Goal: Find specific page/section: Find specific page/section

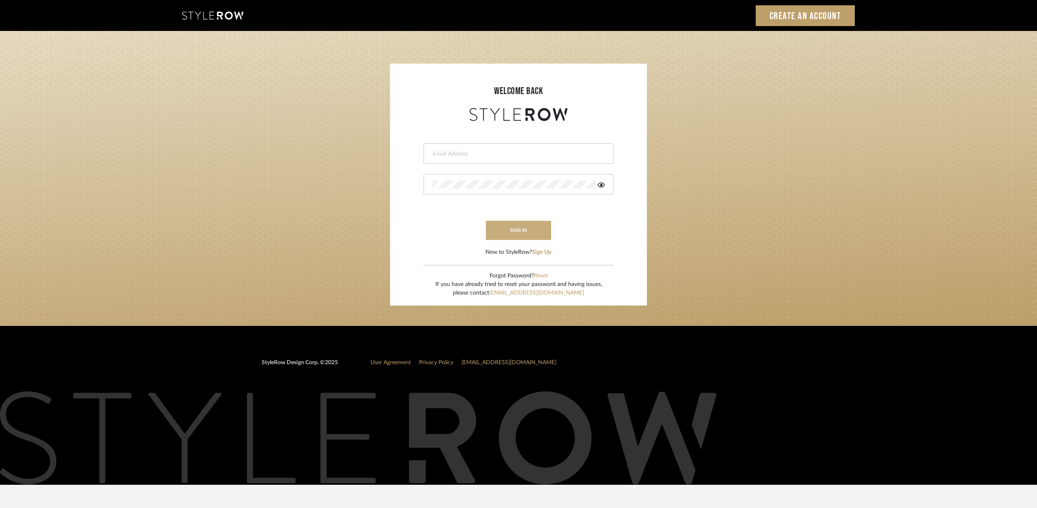
type input "terri@coastal-interiors.net"
click at [531, 231] on button "sign in" at bounding box center [518, 230] width 65 height 19
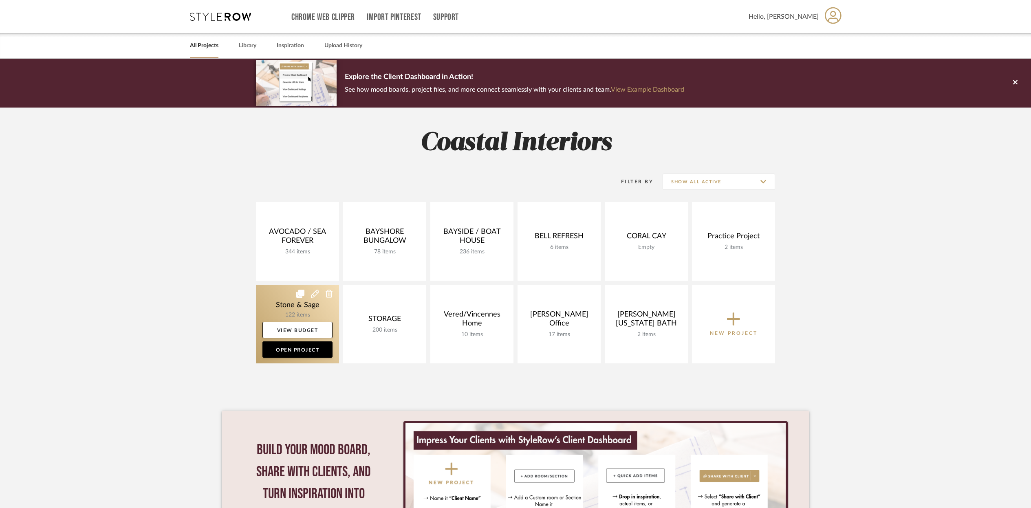
click at [311, 304] on link at bounding box center [297, 324] width 83 height 79
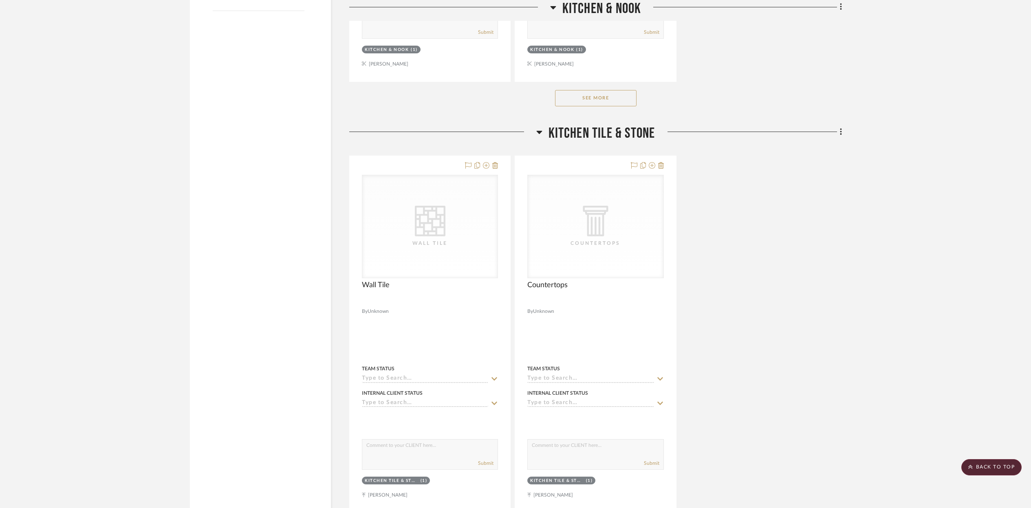
scroll to position [1339, 0]
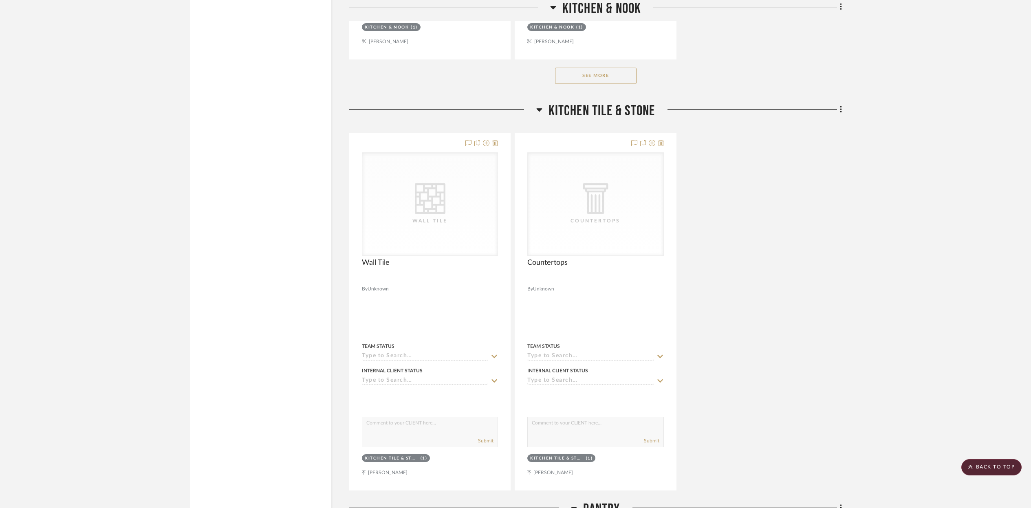
click at [611, 75] on button "See More" at bounding box center [596, 76] width 82 height 16
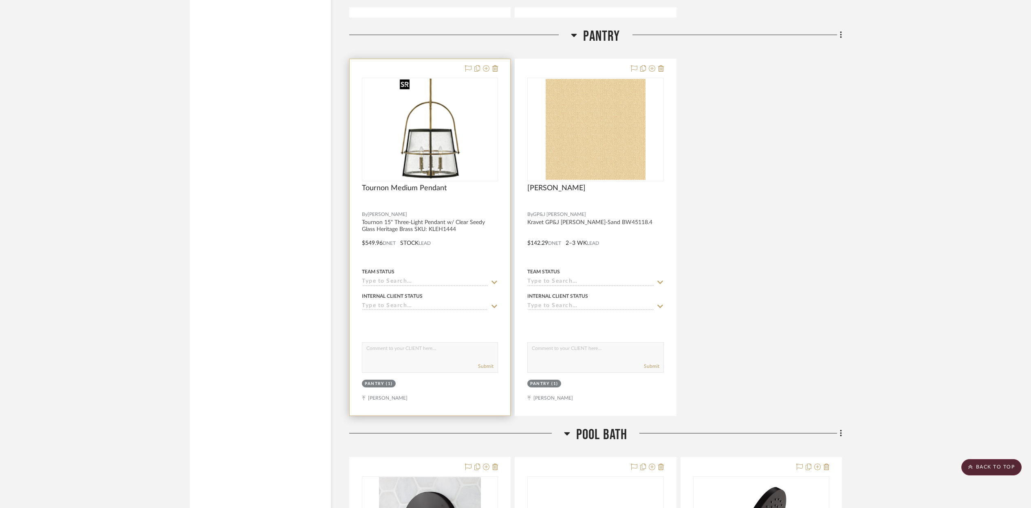
scroll to position [2899, 0]
click at [446, 159] on img "0" at bounding box center [430, 128] width 67 height 102
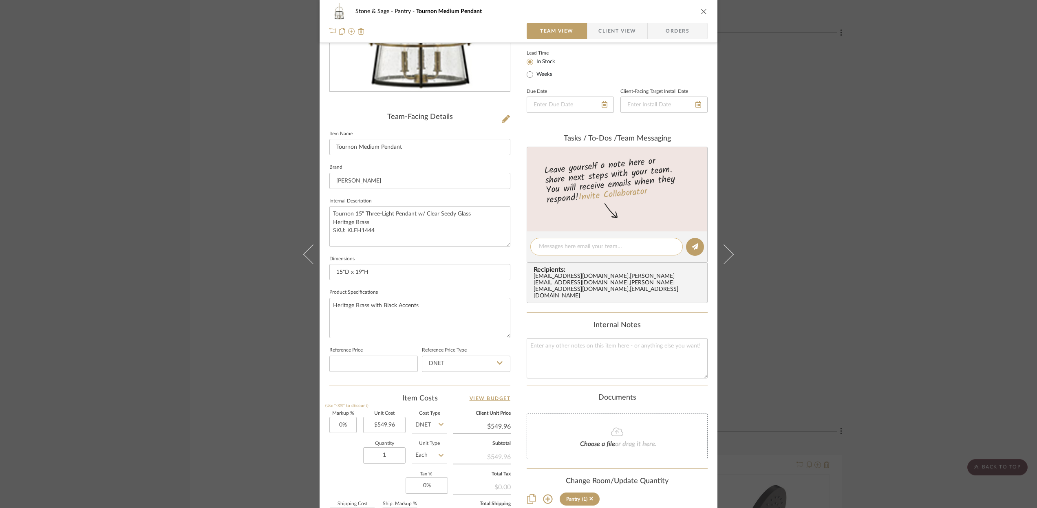
scroll to position [0, 0]
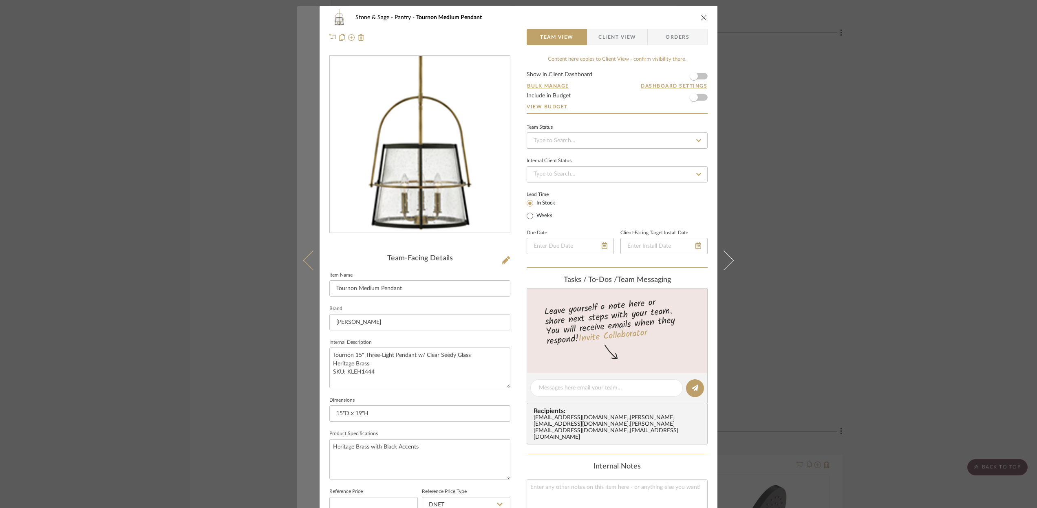
click at [303, 261] on icon at bounding box center [313, 260] width 20 height 20
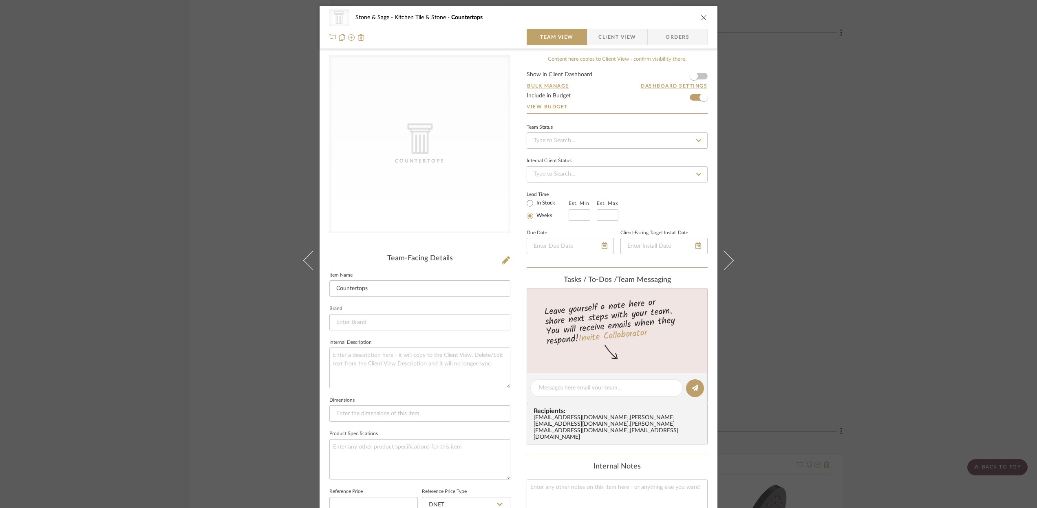
scroll to position [2, 0]
click at [701, 14] on icon "close" at bounding box center [704, 15] width 7 height 7
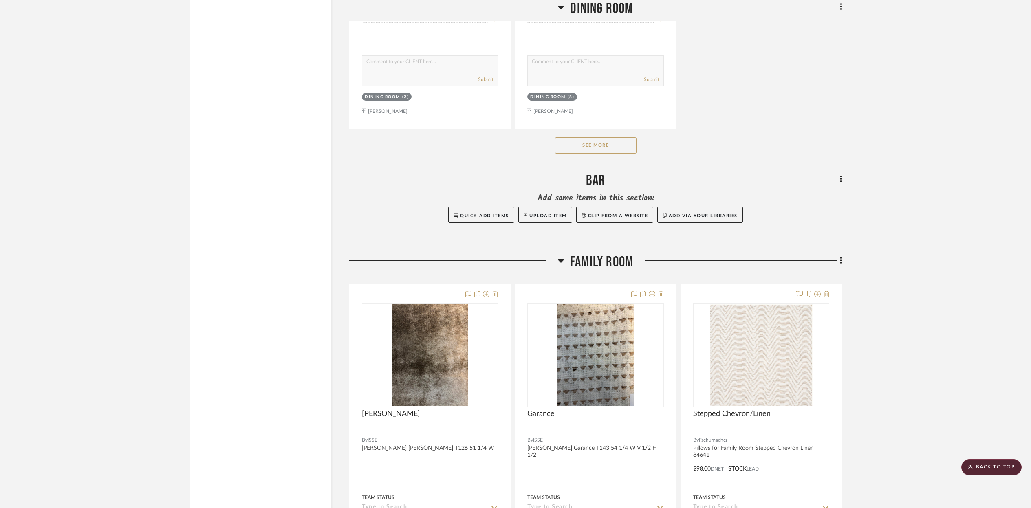
scroll to position [5844, 0]
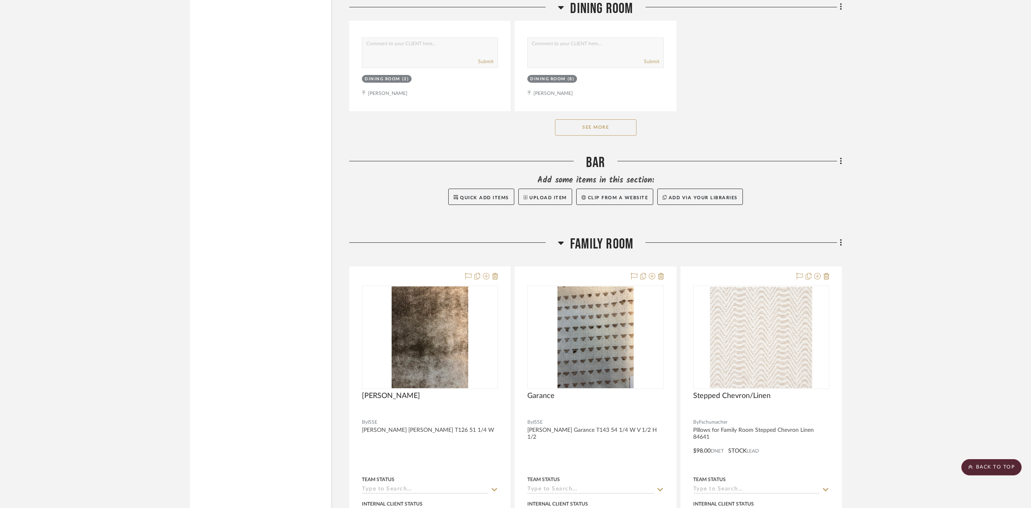
click at [619, 125] on button "See More" at bounding box center [596, 127] width 82 height 16
click at [617, 121] on button "See Less" at bounding box center [596, 127] width 82 height 16
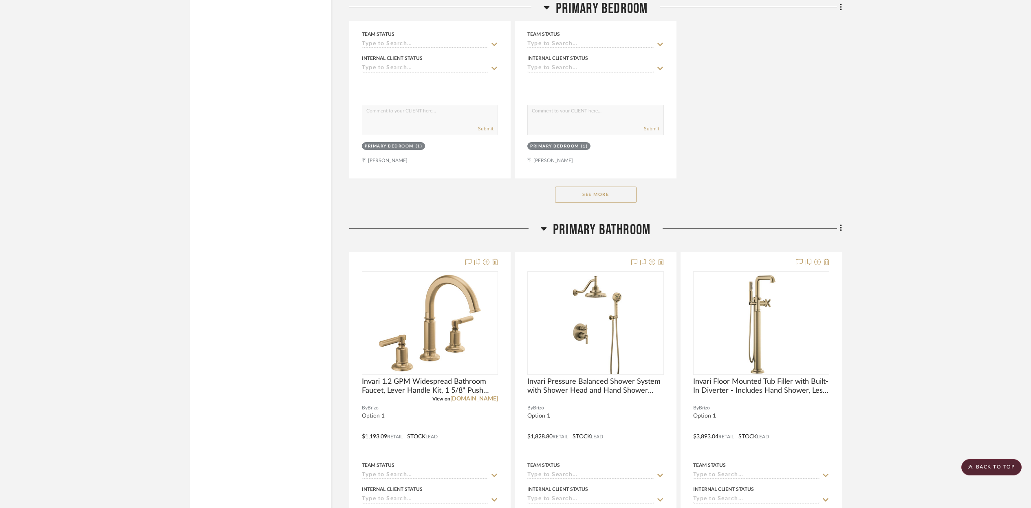
scroll to position [8929, 0]
click at [612, 187] on button "See More" at bounding box center [596, 194] width 82 height 16
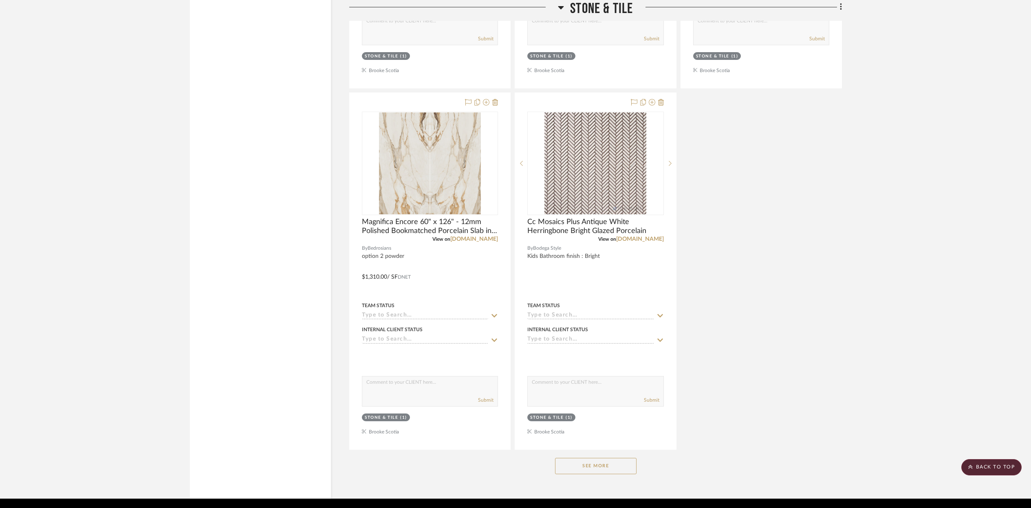
scroll to position [18730, 0]
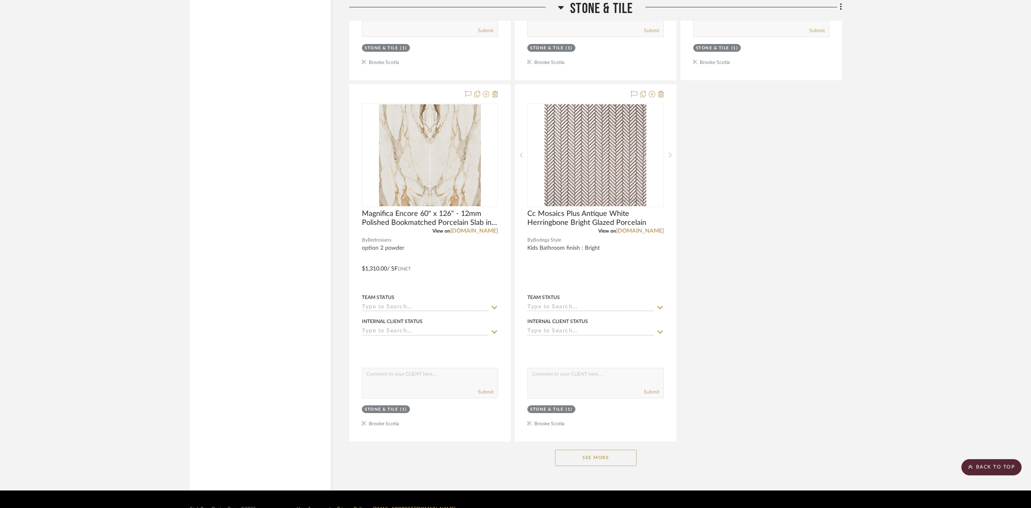
click at [615, 450] on button "See More" at bounding box center [596, 458] width 82 height 16
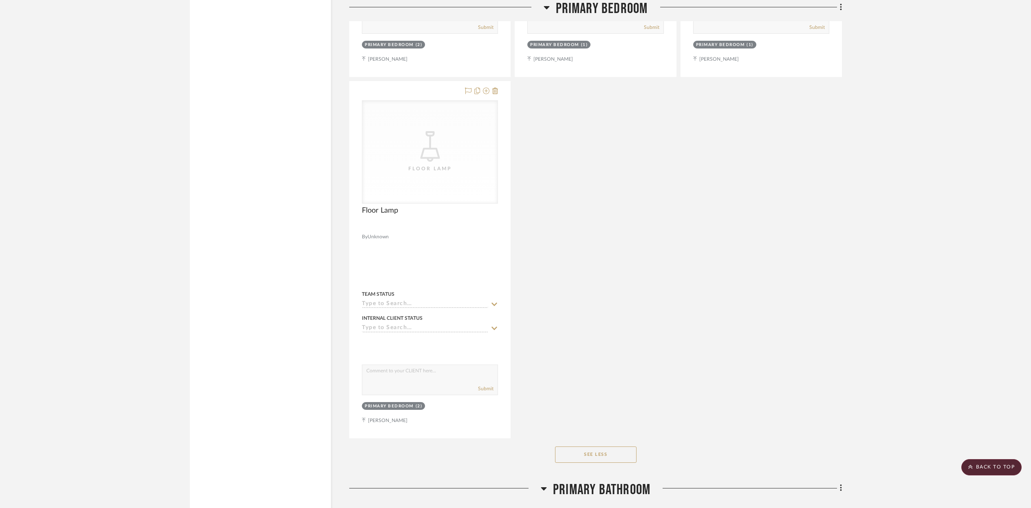
scroll to position [9750, 0]
click at [611, 449] on button "See Less" at bounding box center [596, 457] width 82 height 16
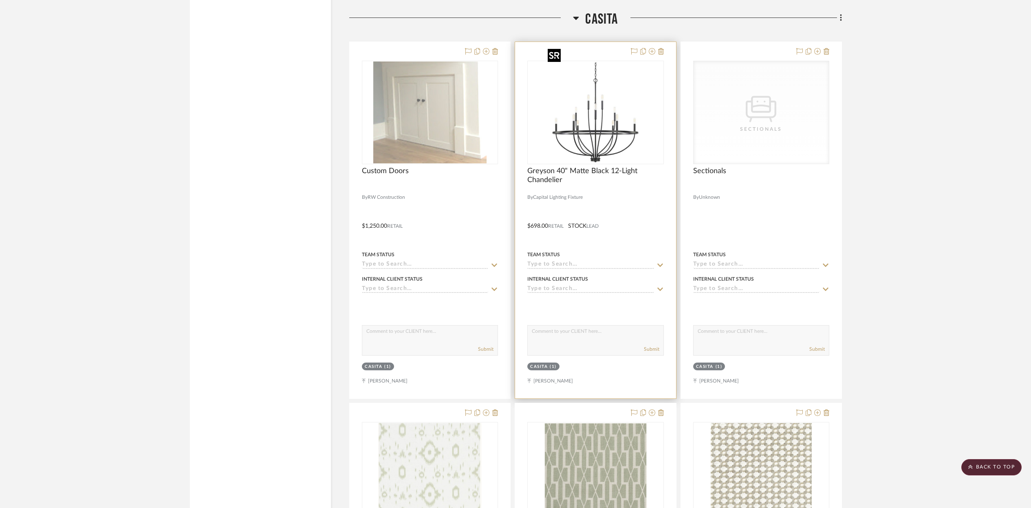
scroll to position [15728, 0]
click at [629, 84] on img "0" at bounding box center [596, 113] width 102 height 102
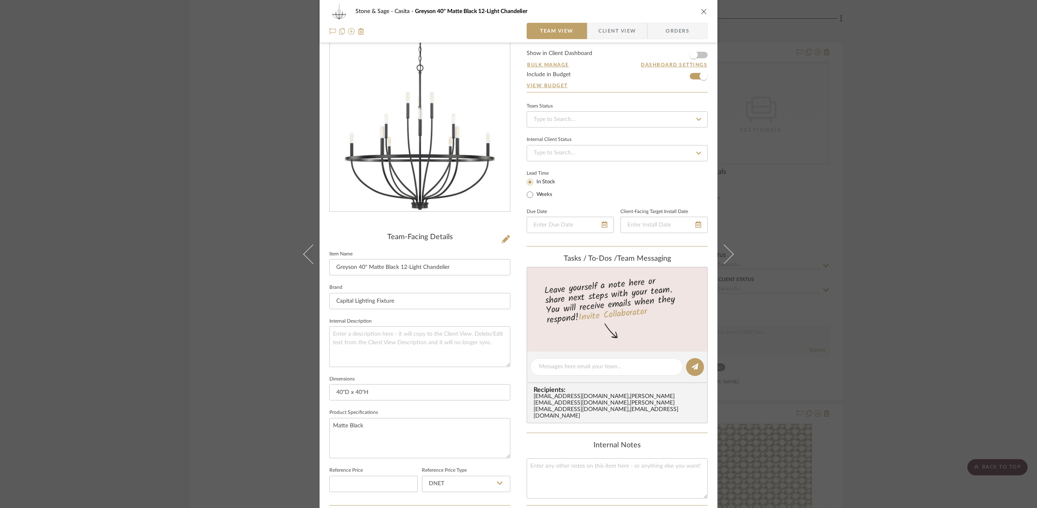
scroll to position [0, 0]
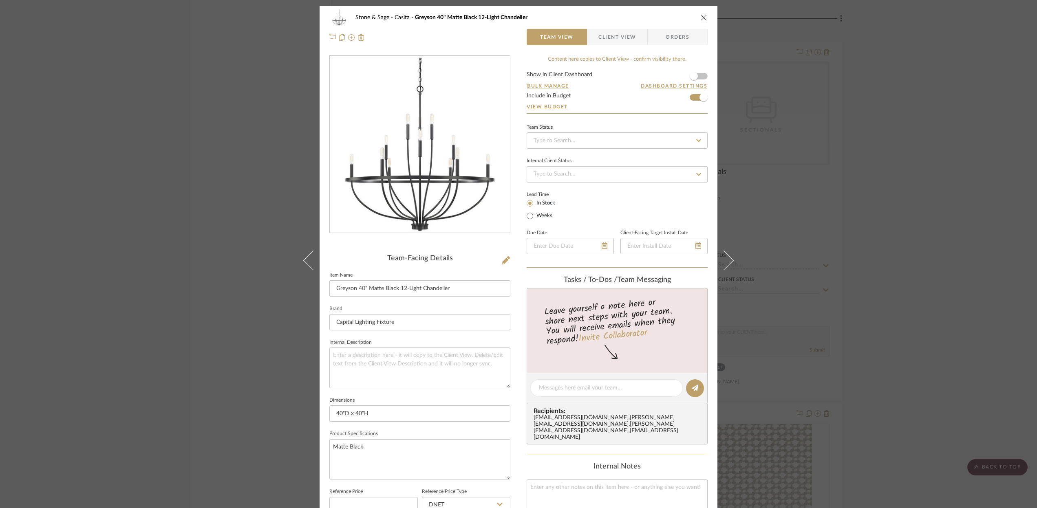
drag, startPoint x: 699, startPoint y: 17, endPoint x: 694, endPoint y: 20, distance: 6.2
click at [701, 17] on icon "close" at bounding box center [704, 17] width 7 height 7
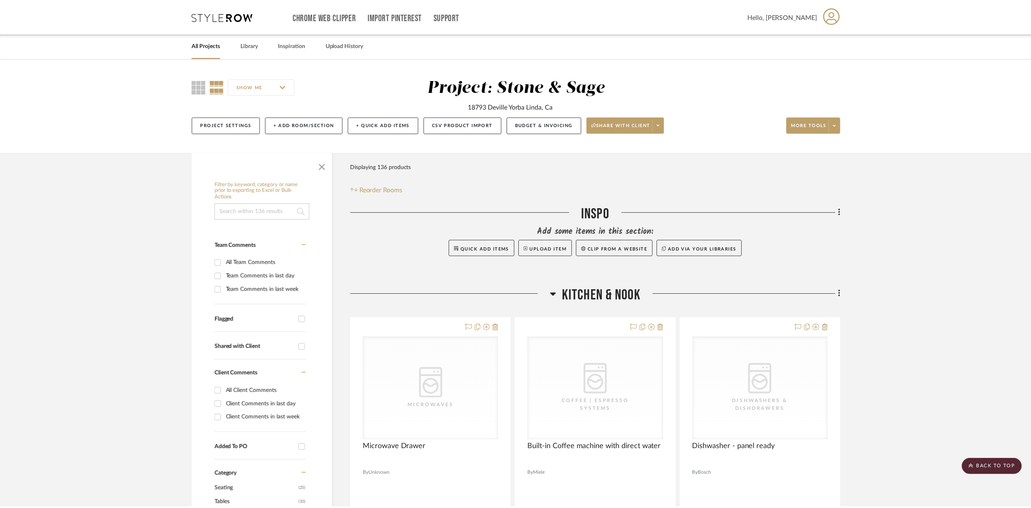
scroll to position [15728, 0]
